Goal: Information Seeking & Learning: Learn about a topic

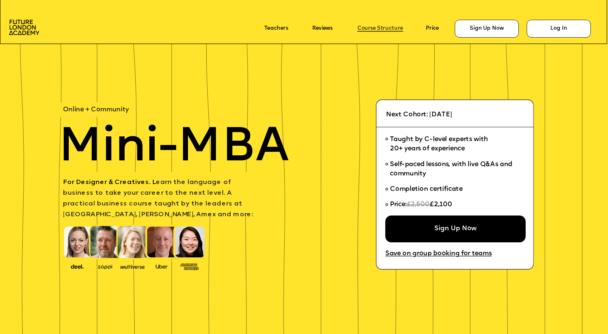
click at [387, 29] on link "Course Structure" at bounding box center [380, 29] width 46 height 6
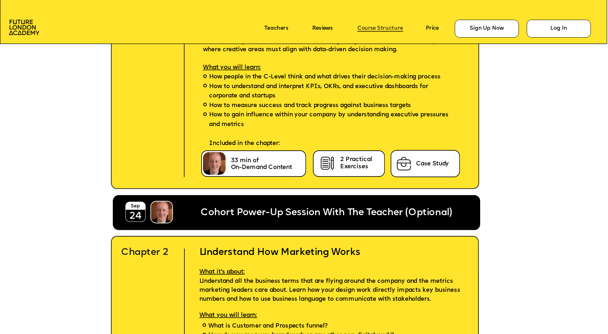
scroll to position [1909, 0]
click at [19, 25] on img at bounding box center [24, 27] width 30 height 15
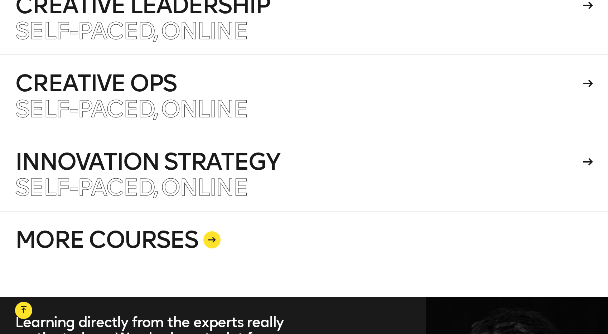
scroll to position [1845, 0]
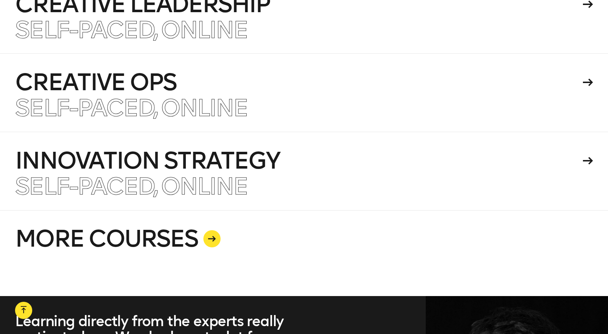
click at [185, 226] on link "MORE COURSES" at bounding box center [303, 253] width 577 height 86
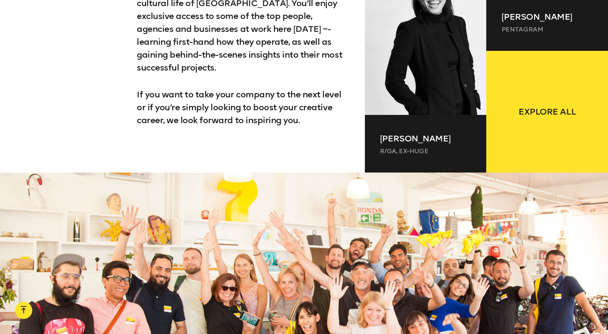
scroll to position [758, 0]
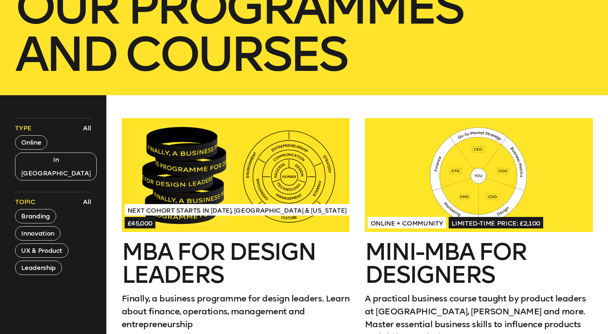
scroll to position [217, 0]
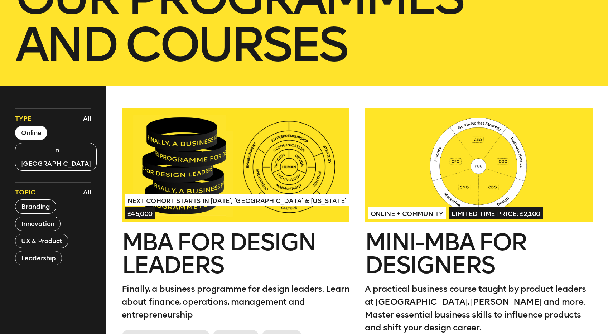
click at [41, 136] on button "Online" at bounding box center [31, 133] width 32 height 14
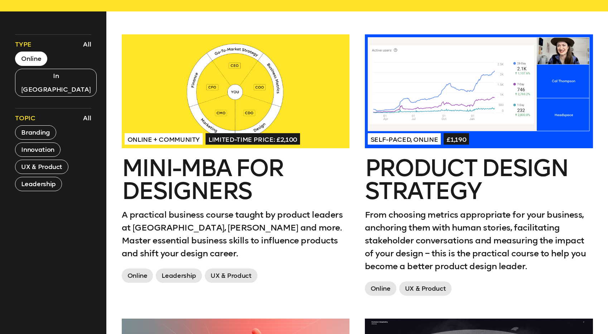
scroll to position [276, 0]
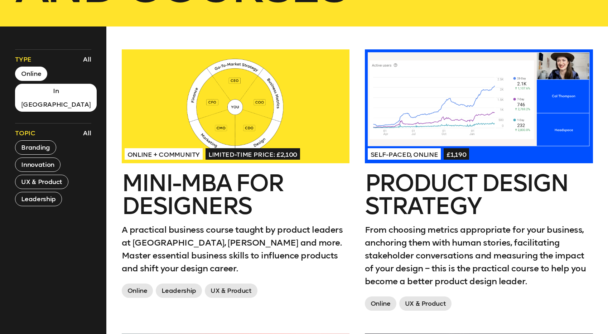
click at [49, 93] on button "In [GEOGRAPHIC_DATA]" at bounding box center [56, 98] width 82 height 28
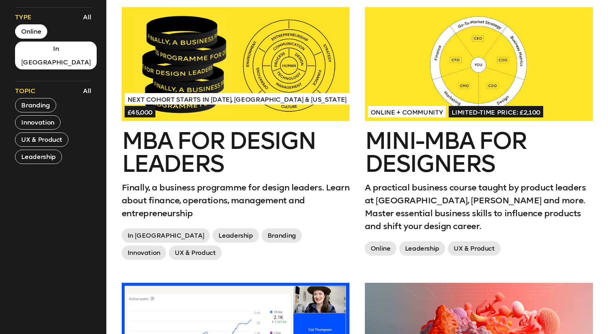
scroll to position [318, 0]
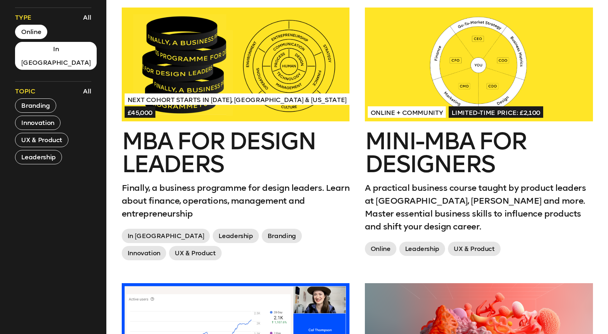
click at [33, 32] on button "Online" at bounding box center [31, 32] width 32 height 14
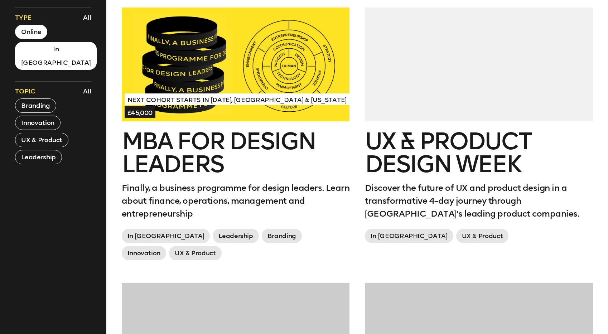
click at [40, 32] on button "Online" at bounding box center [31, 32] width 32 height 14
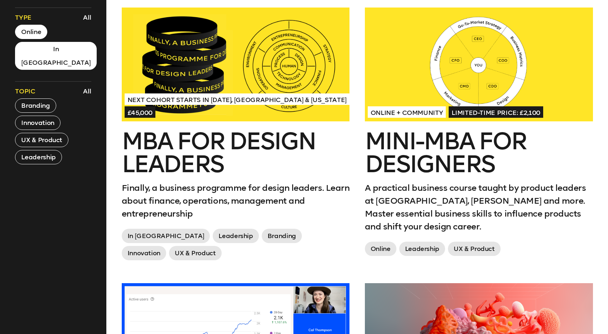
click at [25, 29] on button "Online" at bounding box center [31, 32] width 32 height 14
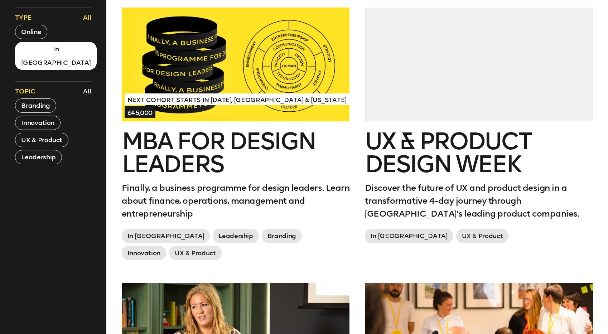
click at [87, 18] on button "All" at bounding box center [87, 17] width 12 height 12
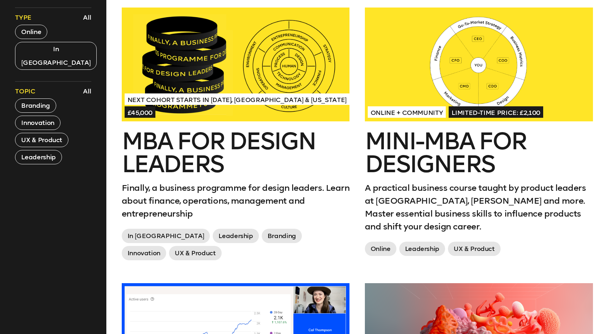
click at [32, 59] on div "Type All Online In London Topic All Branding Innovation UX & Product Leadership" at bounding box center [53, 86] width 76 height 157
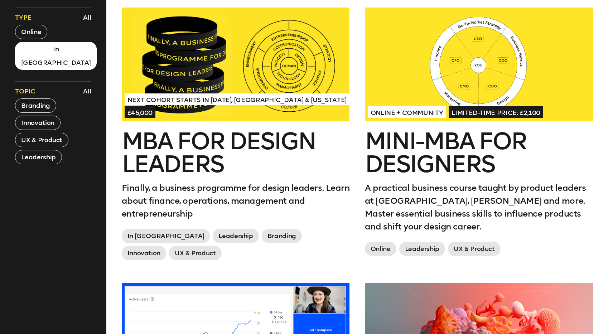
click at [34, 53] on button "In London" at bounding box center [56, 56] width 82 height 28
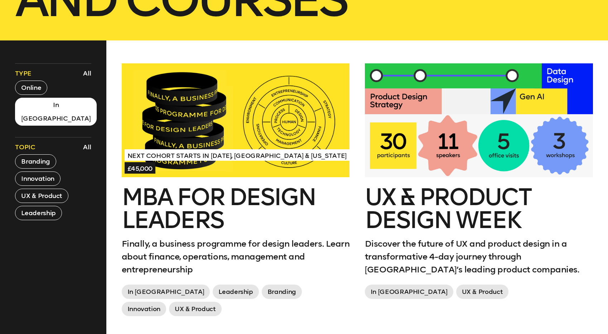
scroll to position [258, 0]
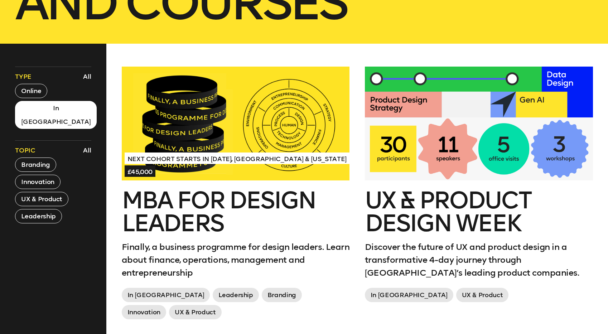
click at [34, 109] on button "In London" at bounding box center [56, 115] width 82 height 28
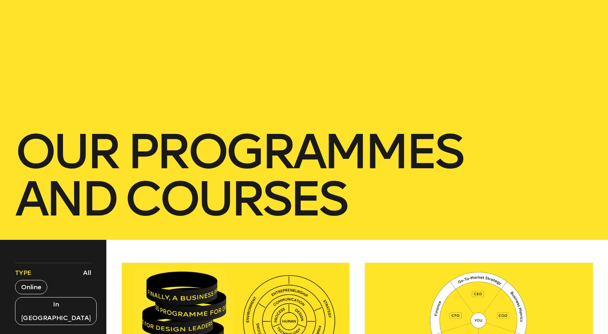
scroll to position [0, 0]
